Goal: Task Accomplishment & Management: Use online tool/utility

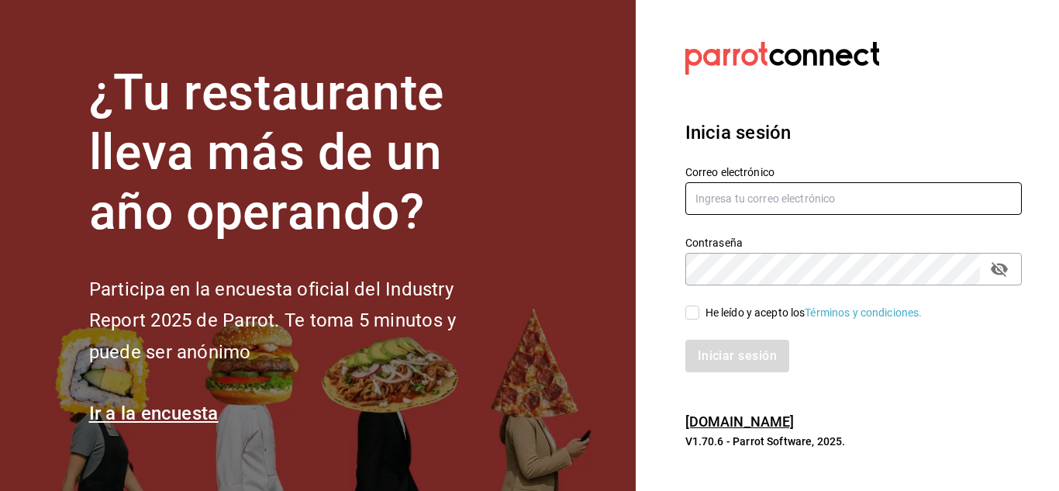
click at [832, 202] on input "text" at bounding box center [853, 198] width 336 height 33
type input "p"
type input "[DOMAIN_NAME][EMAIL_ADDRESS][DOMAIN_NAME]"
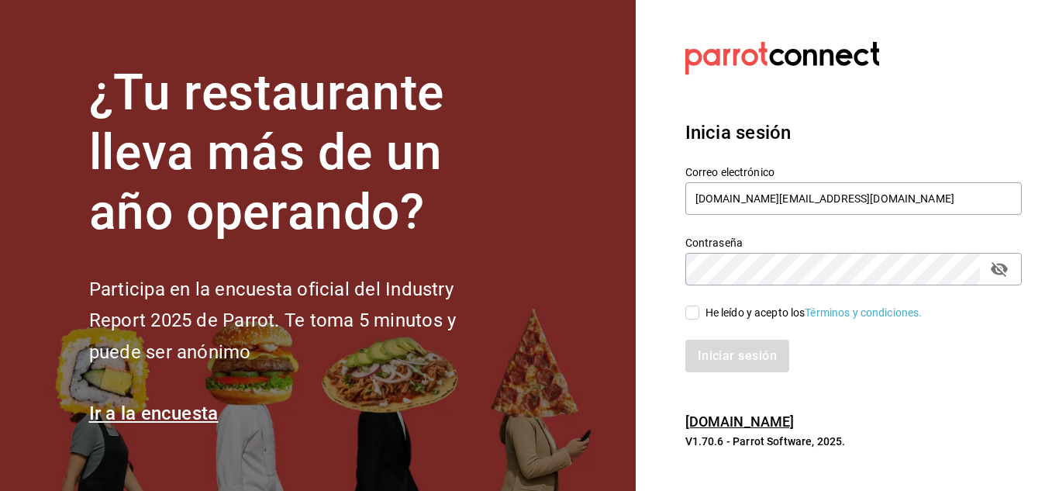
click at [694, 315] on input "He leído y acepto los Términos y condiciones." at bounding box center [692, 312] width 14 height 14
checkbox input "true"
click at [734, 359] on button "Iniciar sesión" at bounding box center [737, 356] width 105 height 33
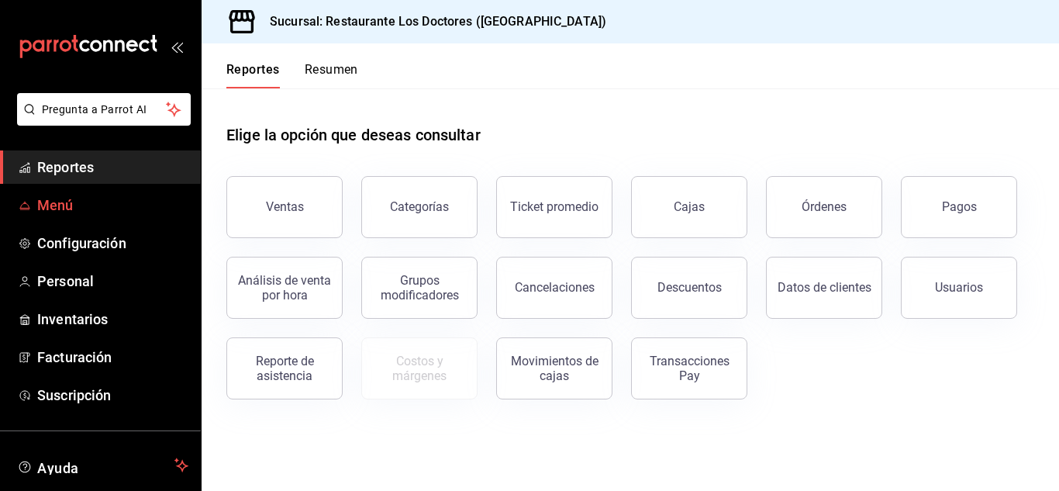
click at [59, 209] on span "Menú" at bounding box center [112, 205] width 151 height 21
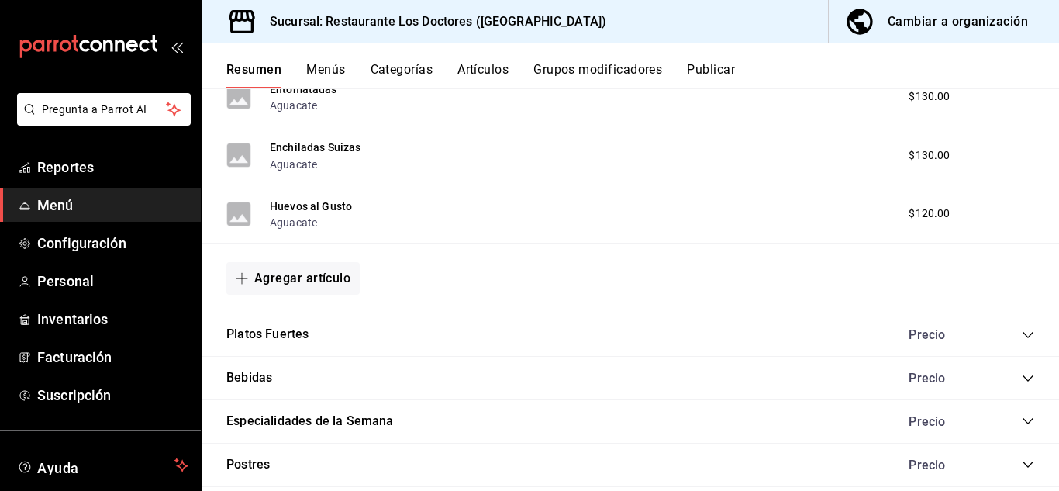
scroll to position [1798, 0]
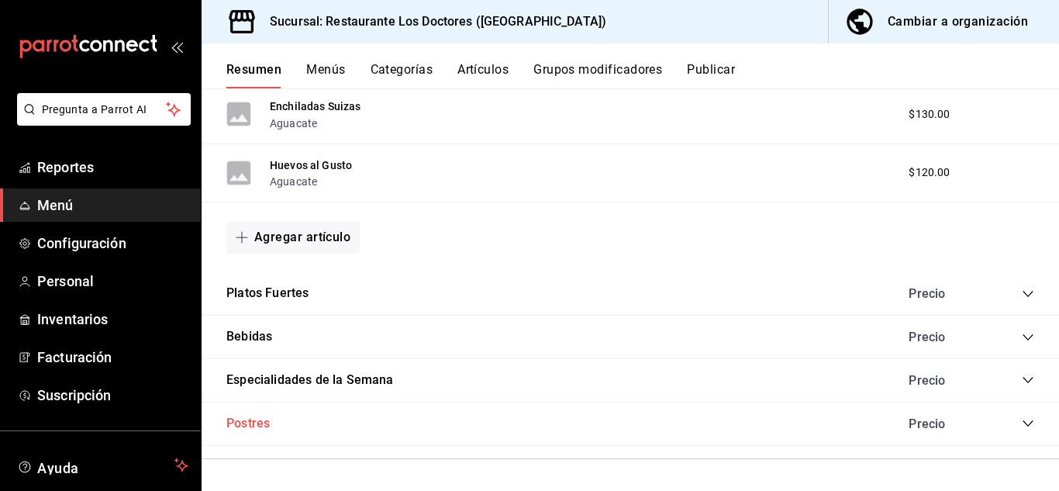
click at [254, 429] on button "Postres" at bounding box center [247, 424] width 43 height 18
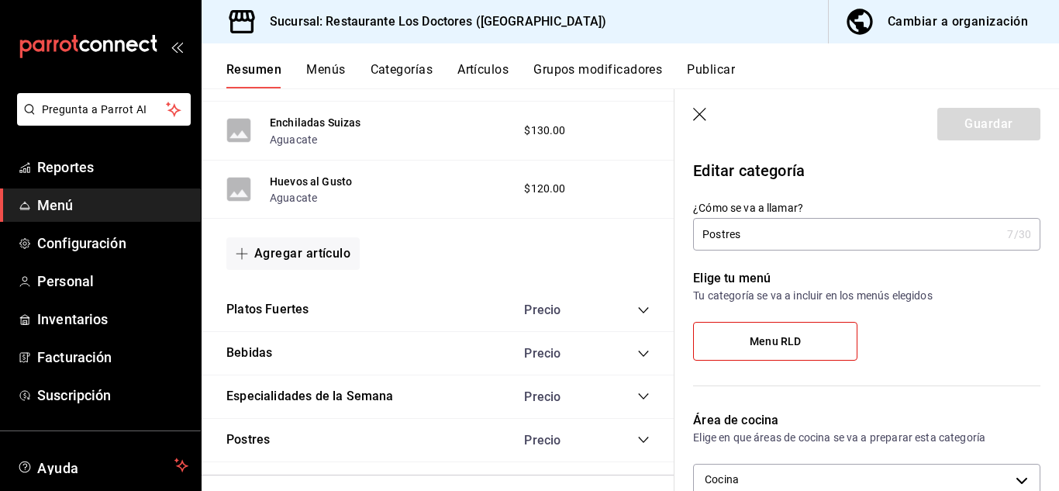
click at [637, 443] on icon "collapse-category-row" at bounding box center [643, 439] width 12 height 12
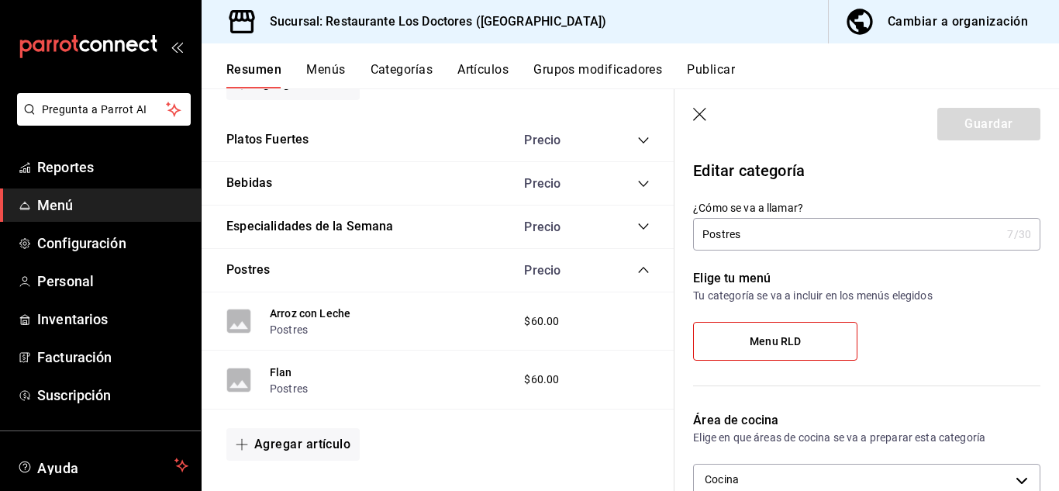
scroll to position [2001, 0]
